Goal: Task Accomplishment & Management: Complete application form

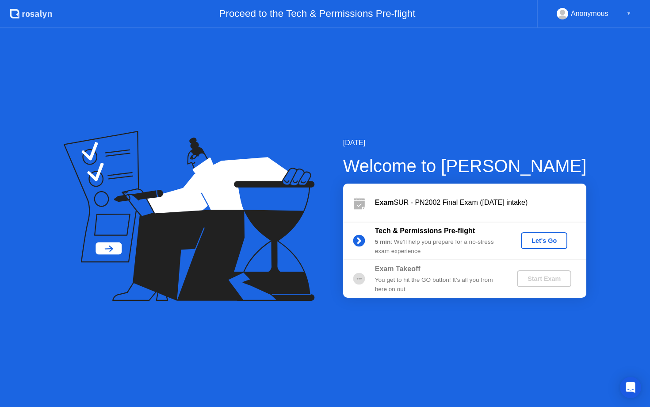
click at [545, 244] on div "Let's Go" at bounding box center [543, 240] width 39 height 7
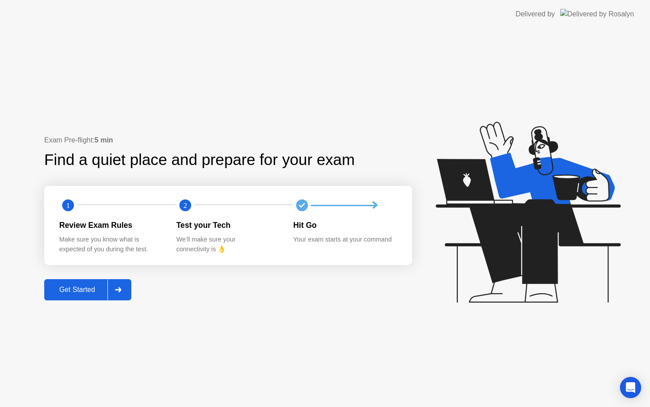
click at [87, 288] on div "Get Started" at bounding box center [77, 290] width 61 height 8
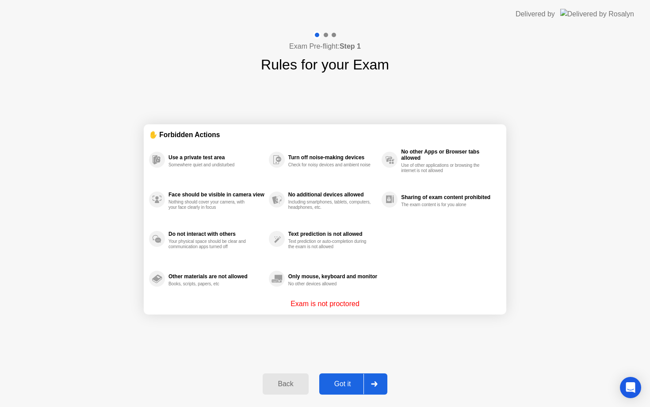
click at [341, 380] on div "Got it" at bounding box center [343, 384] width 42 height 8
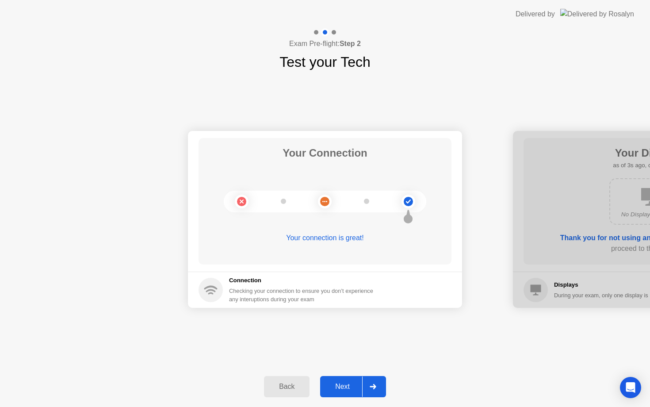
click at [341, 384] on div "Next" at bounding box center [342, 386] width 39 height 8
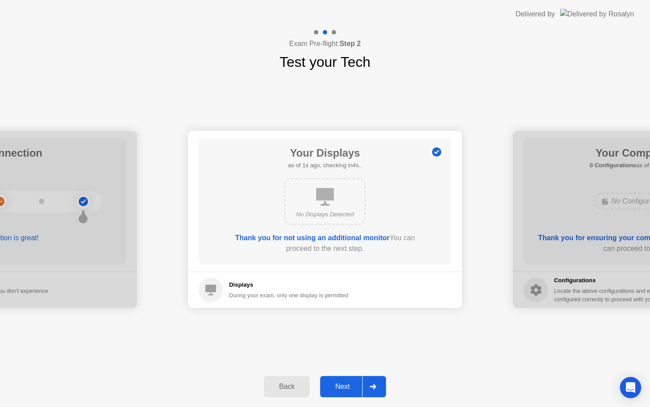
click at [341, 384] on div "Next" at bounding box center [342, 386] width 39 height 8
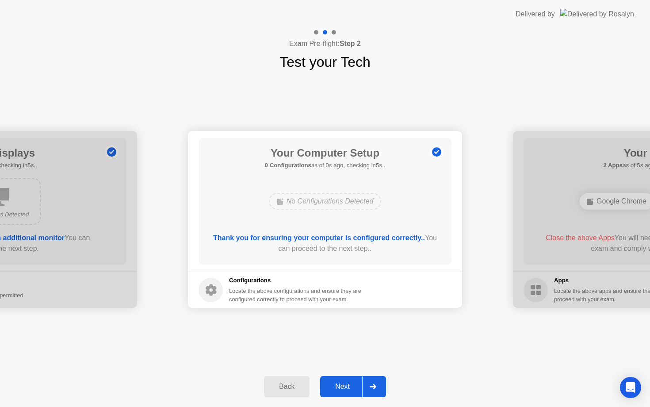
click at [341, 385] on div "Next" at bounding box center [342, 386] width 39 height 8
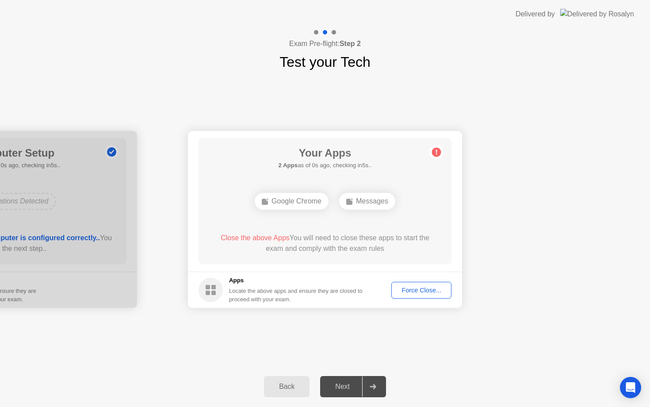
click at [405, 292] on div "Force Close..." at bounding box center [421, 289] width 54 height 7
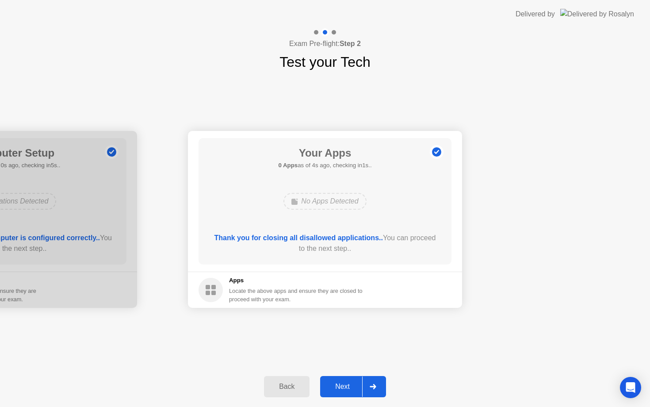
click at [342, 387] on div "Next" at bounding box center [342, 386] width 39 height 8
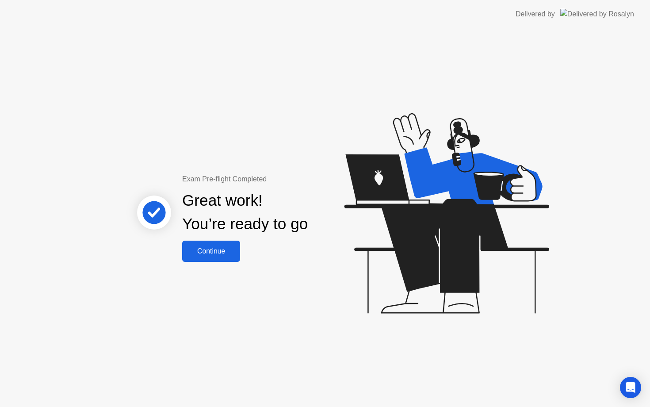
click at [224, 251] on div "Continue" at bounding box center [211, 251] width 53 height 8
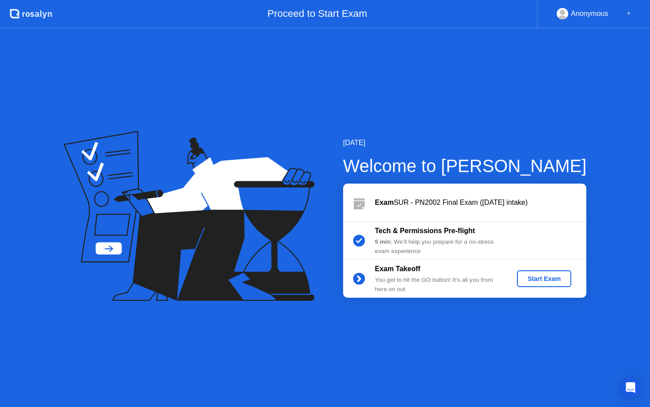
click at [549, 273] on button "Start Exam" at bounding box center [544, 278] width 54 height 17
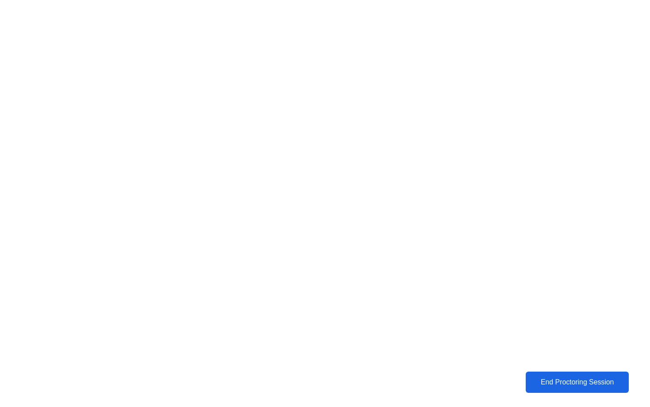
click at [566, 382] on div "End Proctoring Session" at bounding box center [577, 382] width 98 height 8
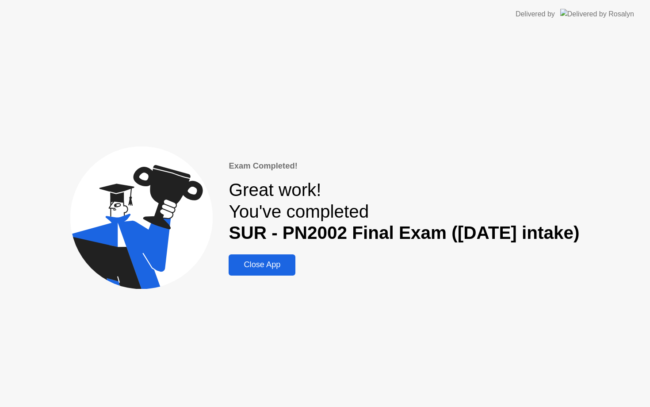
click at [274, 260] on div "Close App" at bounding box center [261, 264] width 61 height 9
